Goal: Information Seeking & Learning: Learn about a topic

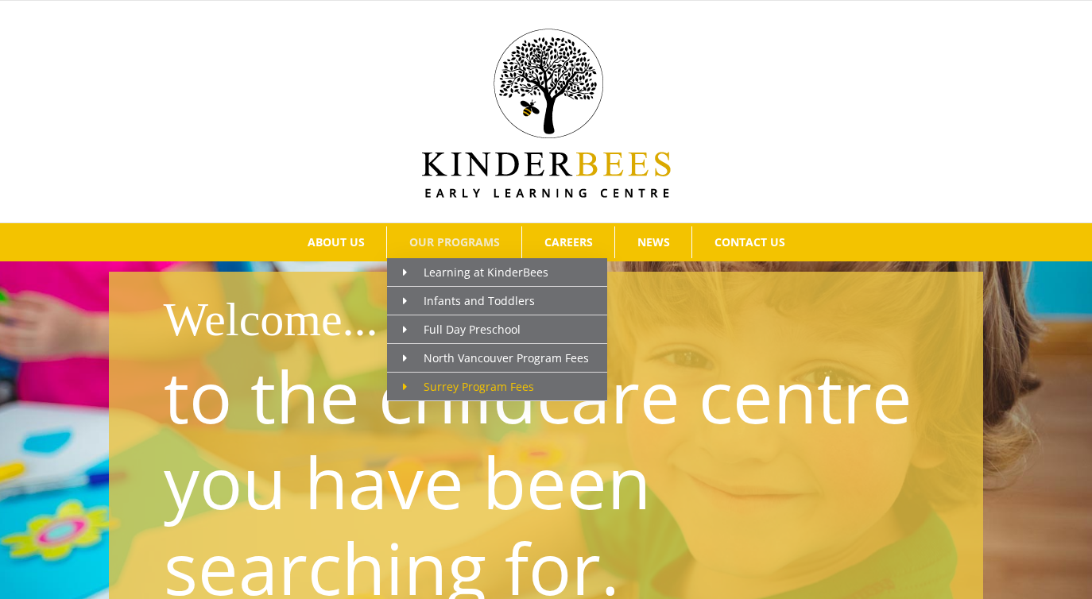
click at [481, 385] on span "Surrey Program Fees" at bounding box center [468, 386] width 131 height 15
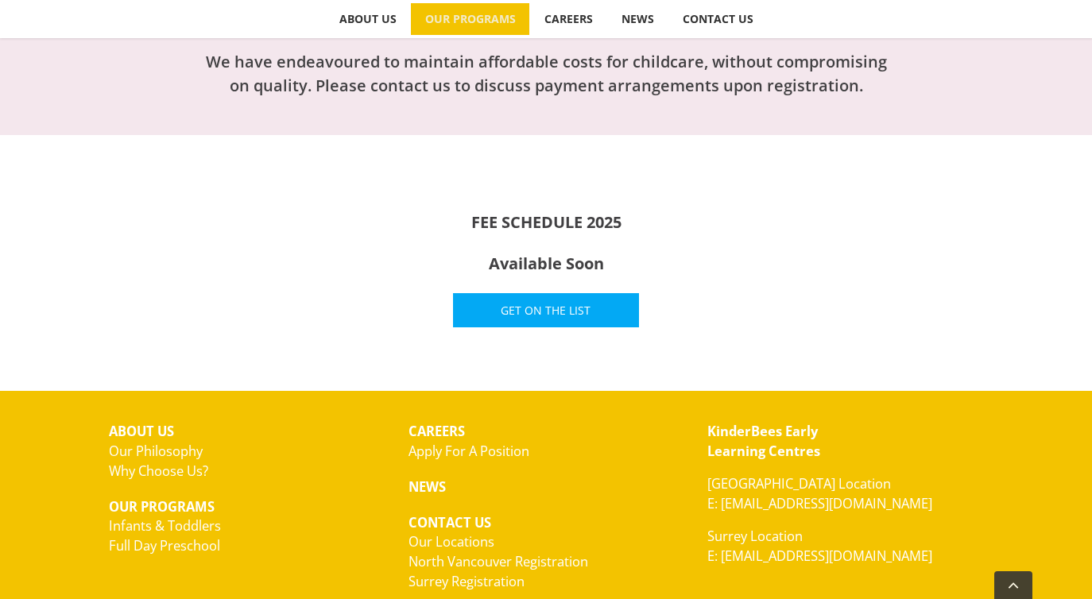
scroll to position [525, 0]
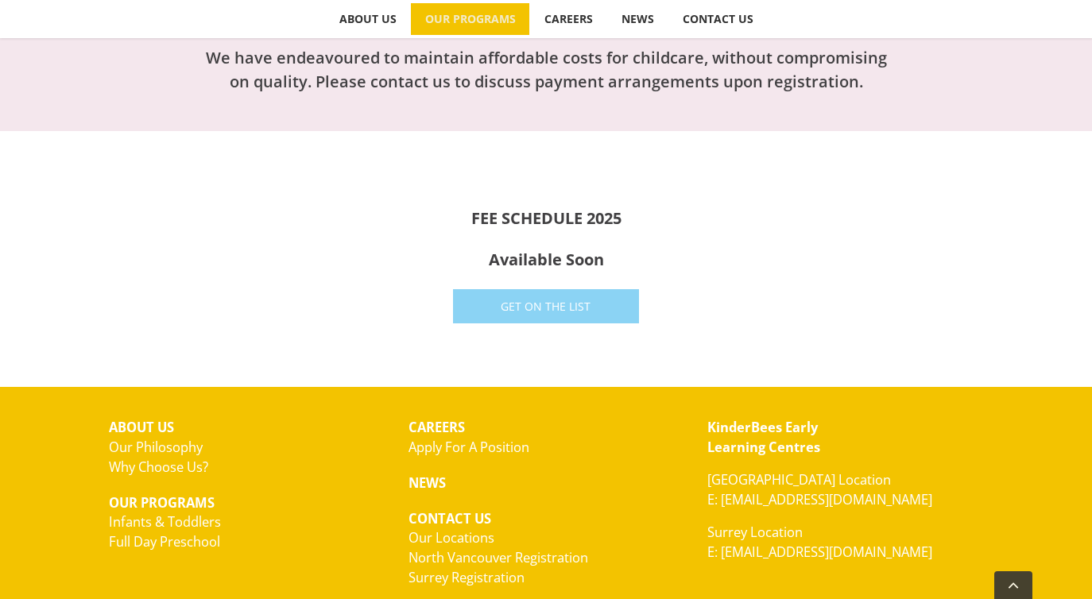
click at [532, 306] on span "Get On The List" at bounding box center [546, 307] width 90 height 14
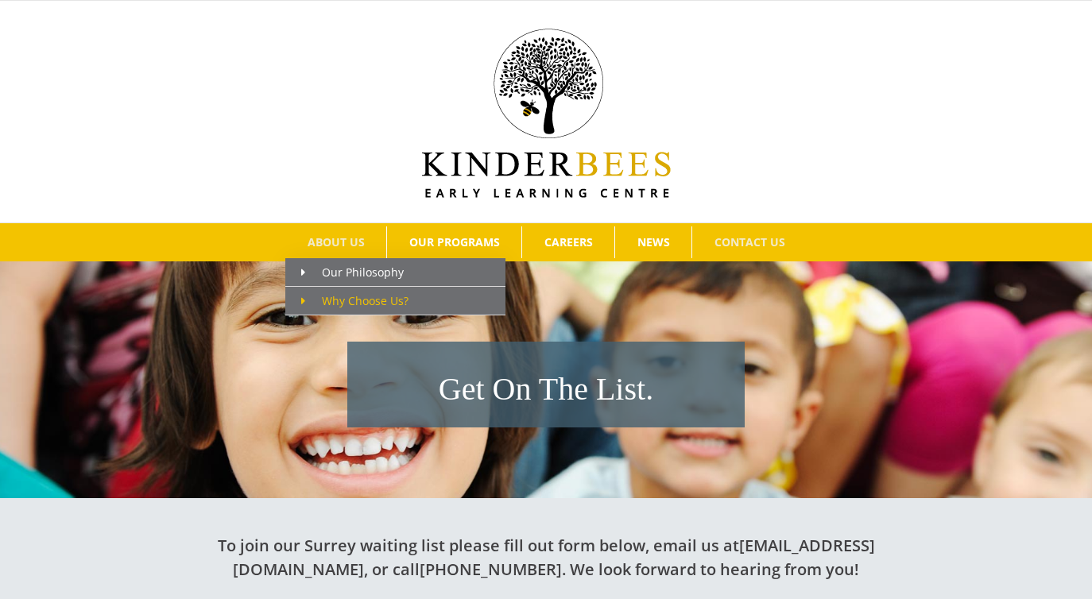
click at [343, 290] on link "Why Choose Us?" at bounding box center [395, 301] width 220 height 29
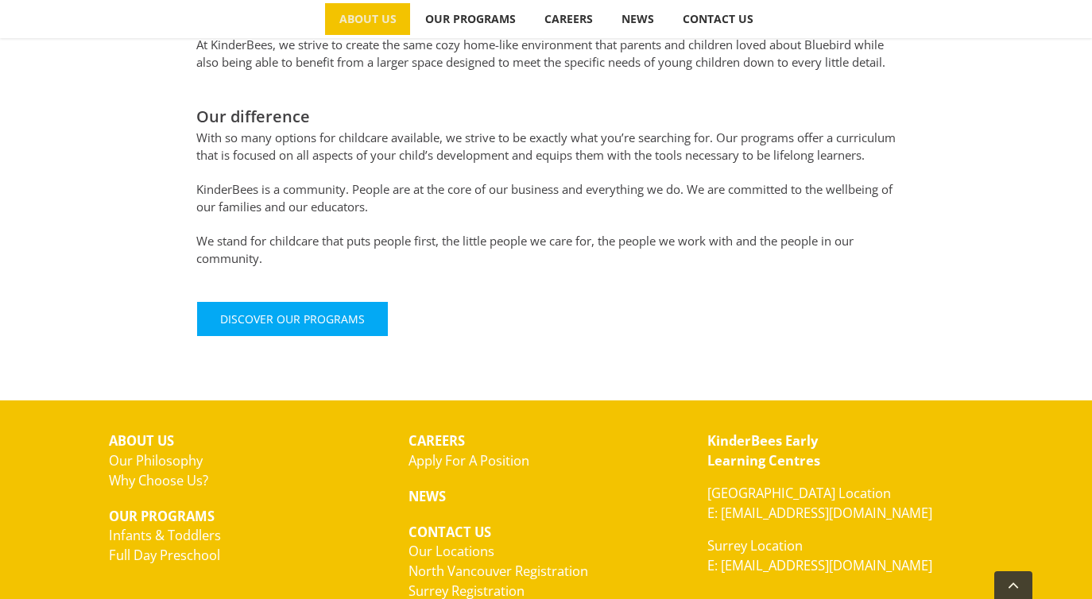
scroll to position [992, 0]
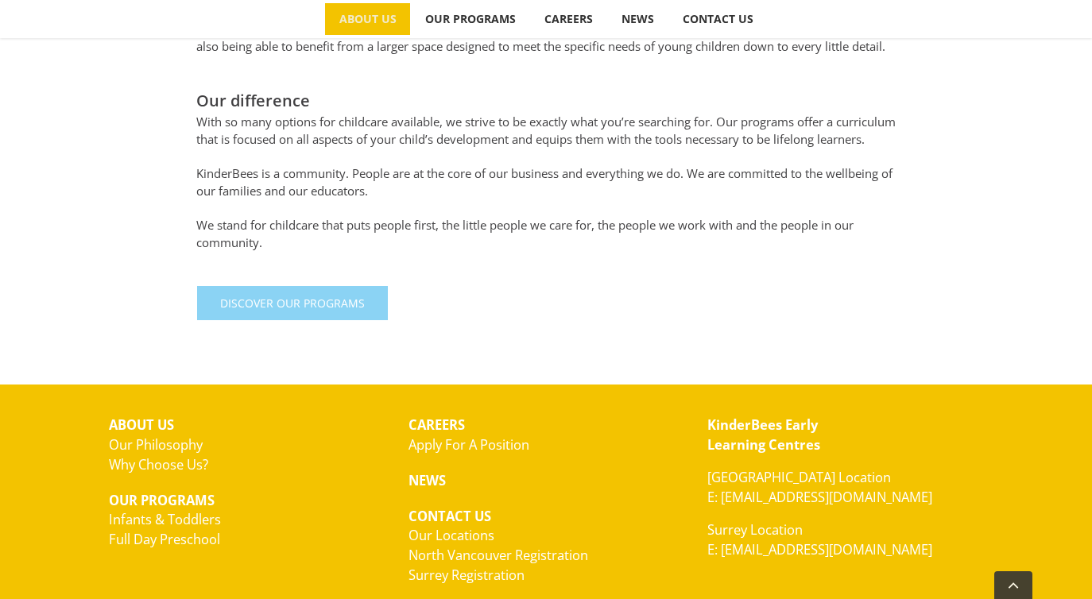
click at [311, 310] on span "Discover Our Programs" at bounding box center [292, 303] width 145 height 14
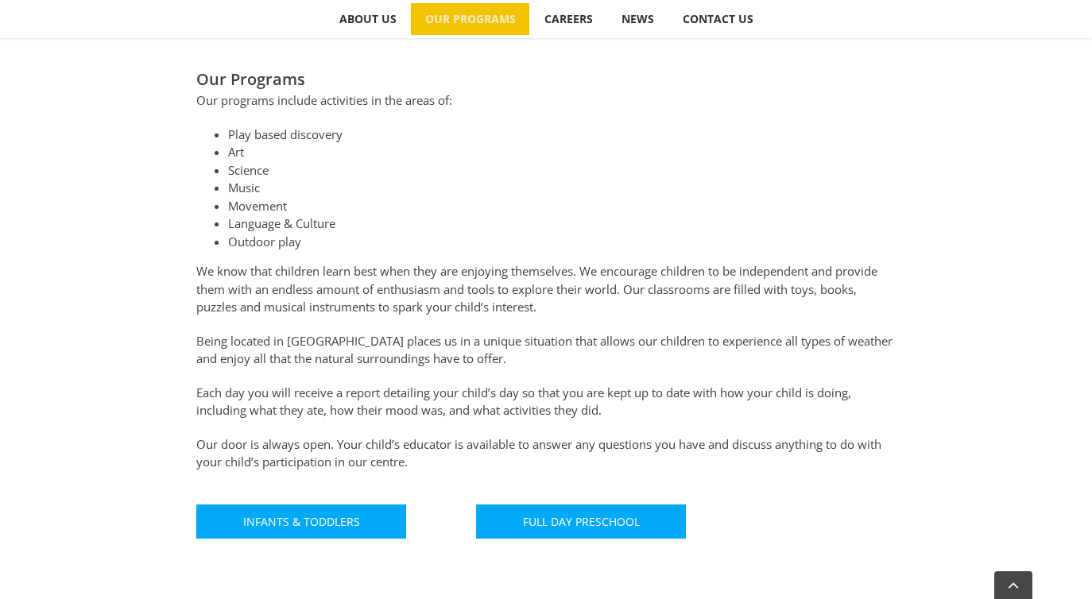
scroll to position [1019, 0]
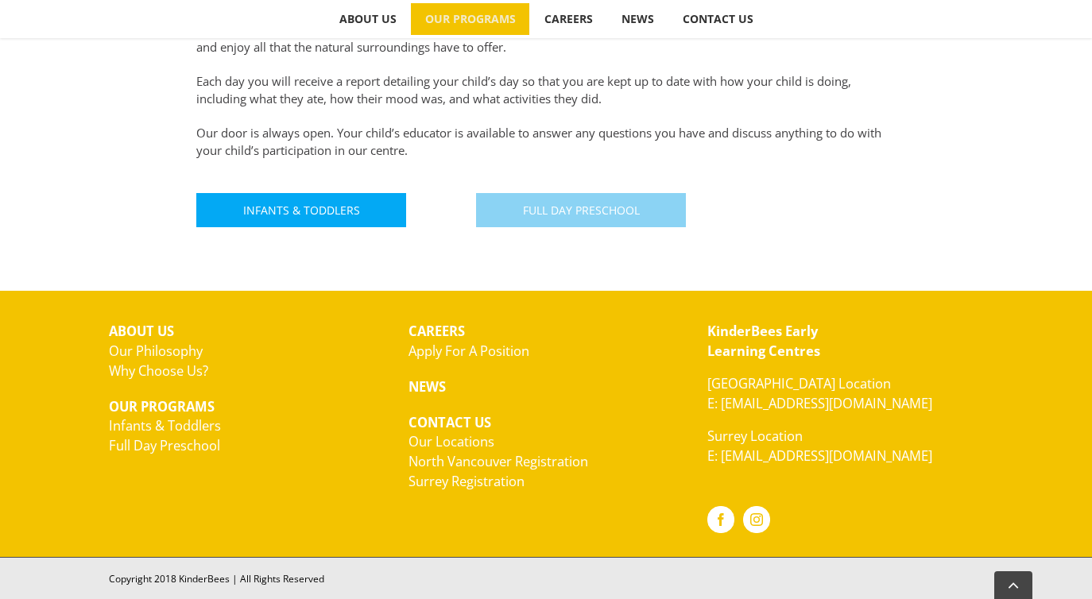
click at [615, 211] on span "Full Day Preschool" at bounding box center [581, 210] width 117 height 14
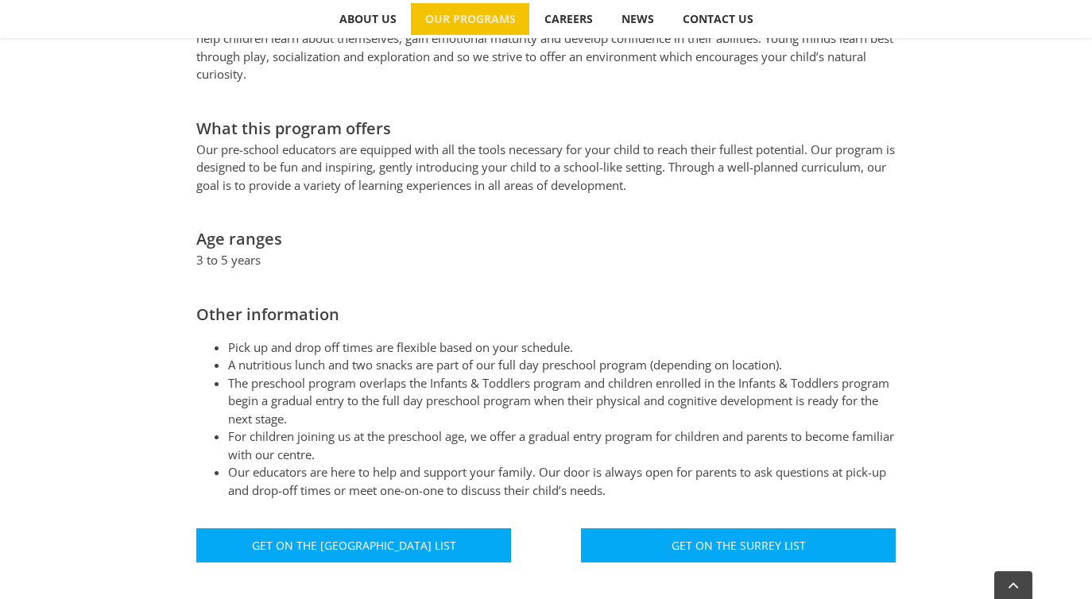
scroll to position [698, 0]
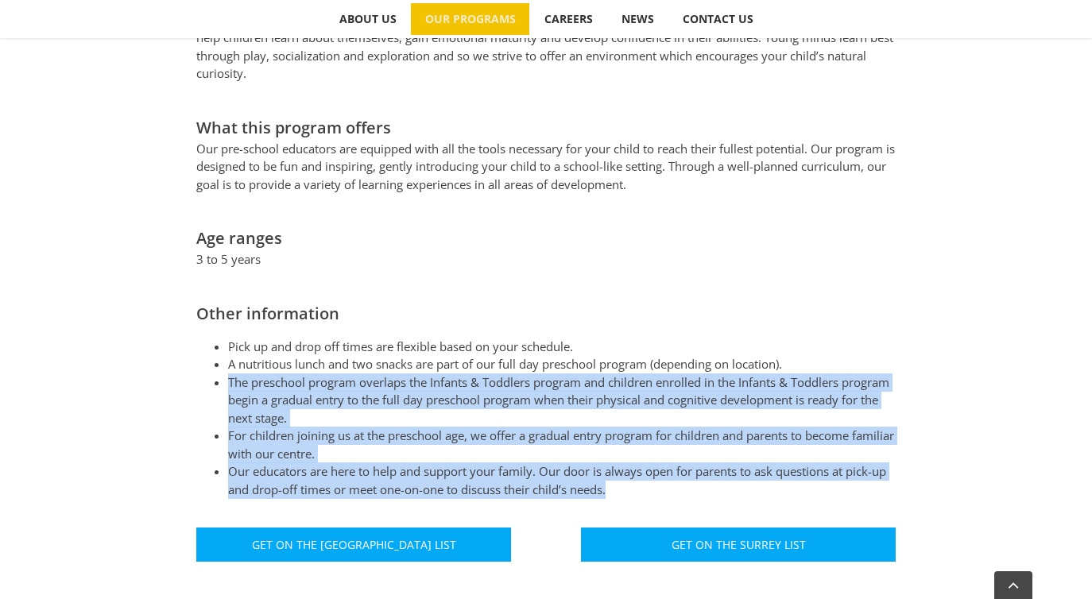
drag, startPoint x: 229, startPoint y: 358, endPoint x: 234, endPoint y: 485, distance: 128.0
click at [234, 485] on div "The preschool classroom provides a safe and fun environment where young minds c…" at bounding box center [546, 294] width 874 height 567
click at [115, 277] on div "The preschool classroom provides a safe and fun environment where young minds c…" at bounding box center [546, 294] width 874 height 567
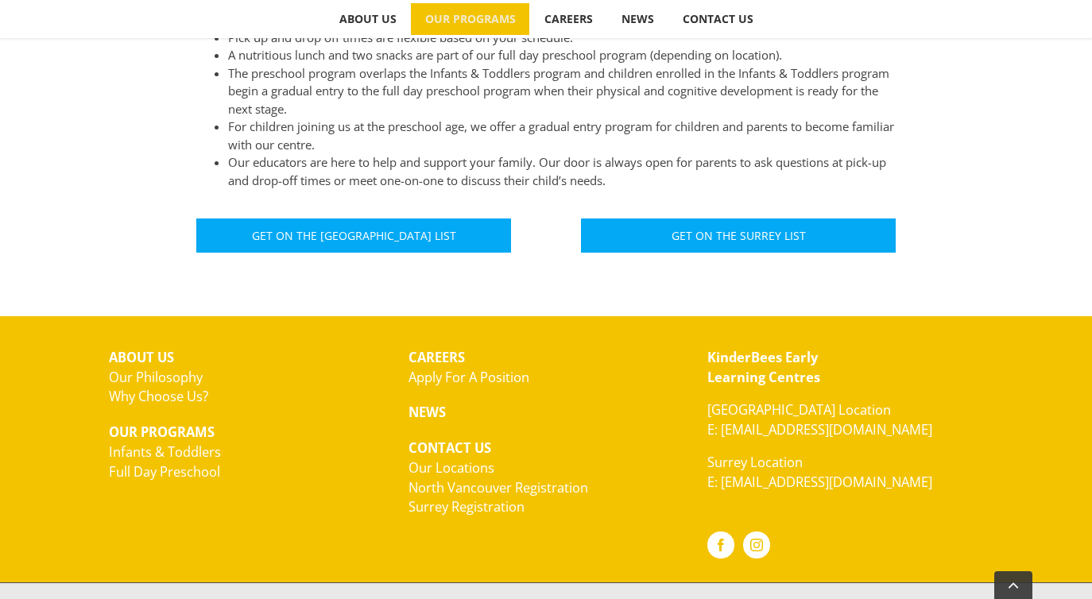
scroll to position [1010, 0]
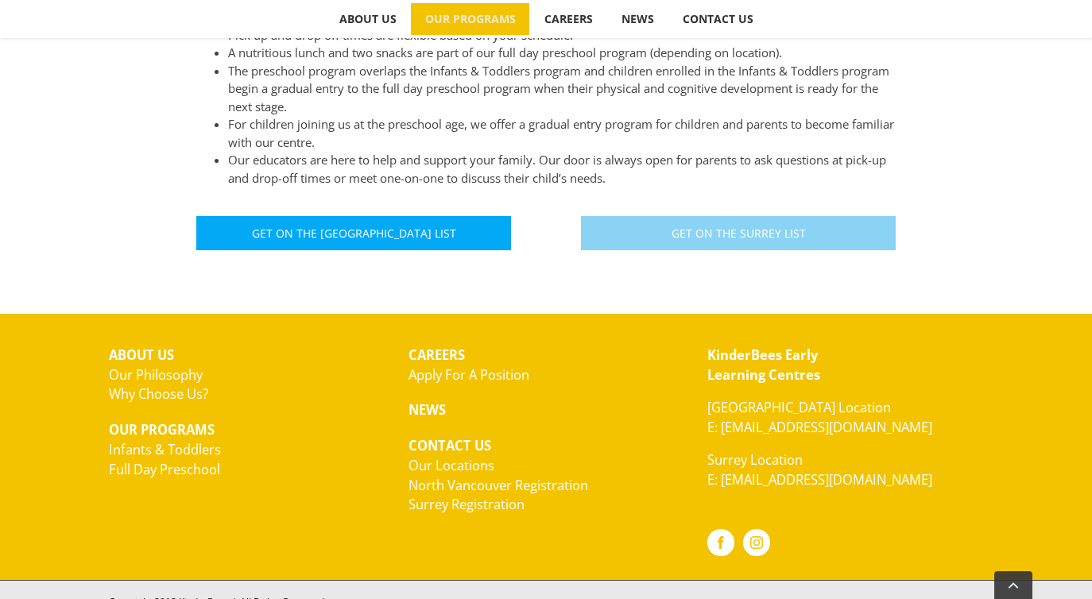
click at [724, 226] on span "Get On The Surrey List" at bounding box center [738, 233] width 134 height 14
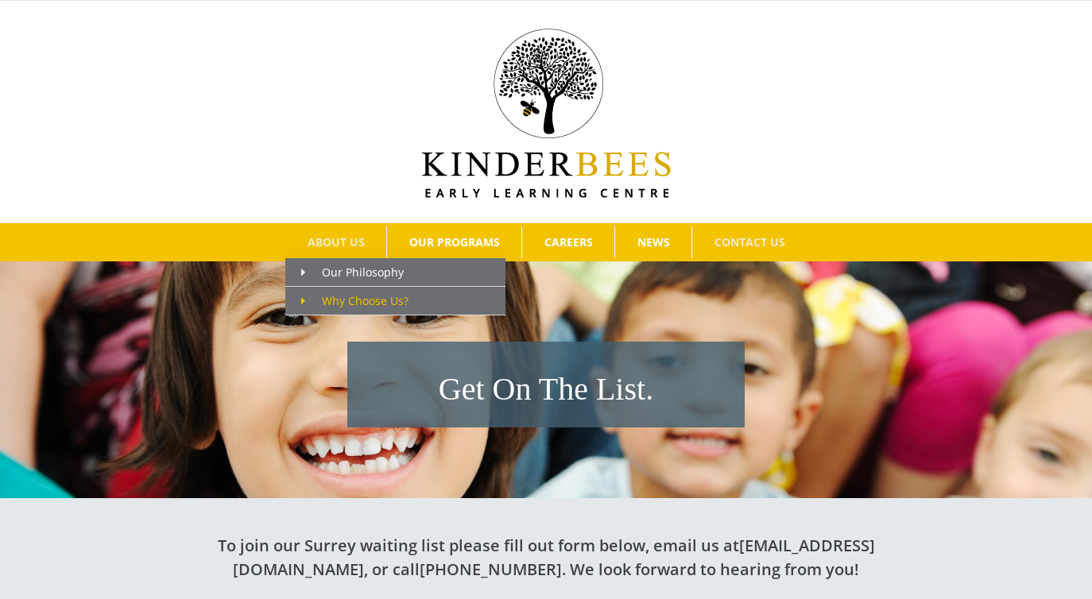
click at [351, 301] on span "Why Choose Us?" at bounding box center [354, 300] width 107 height 15
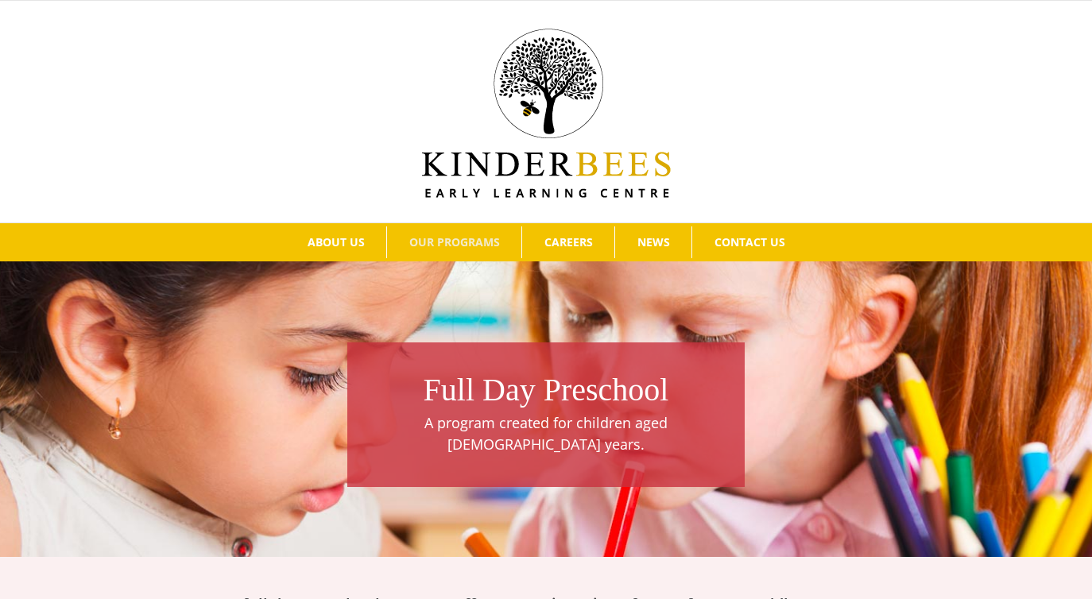
scroll to position [1010, 0]
